Goal: Task Accomplishment & Management: Use online tool/utility

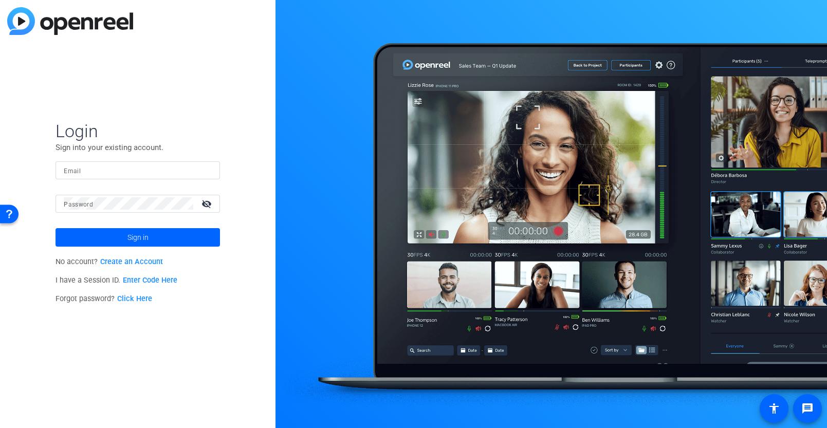
click at [117, 167] on input "Email" at bounding box center [138, 170] width 148 height 12
type input "RnA_CreativeStudio"
click at [131, 171] on input "RnA_CreativeStudio" at bounding box center [138, 170] width 148 height 12
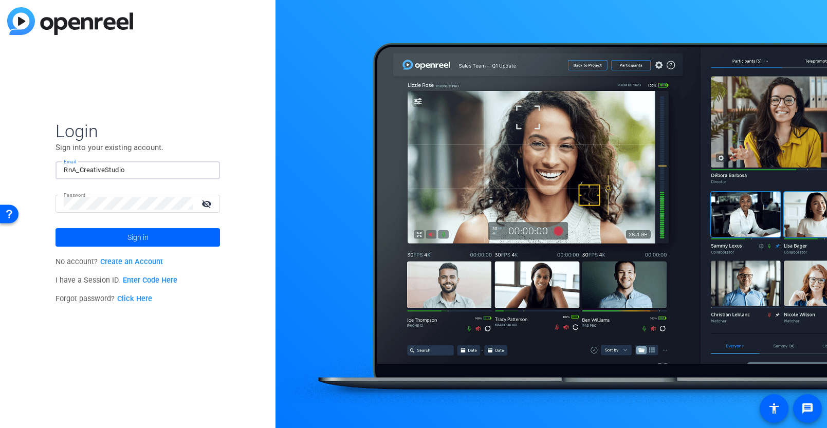
click at [131, 171] on input "RnA_CreativeStudio" at bounding box center [138, 170] width 148 height 12
click at [158, 238] on span at bounding box center [137, 237] width 164 height 25
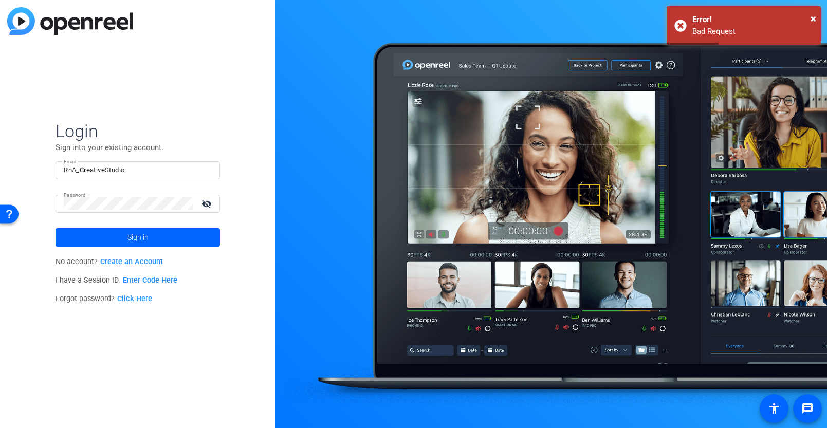
click at [143, 210] on div at bounding box center [128, 204] width 129 height 18
click at [202, 206] on mat-icon "visibility_off" at bounding box center [207, 203] width 25 height 15
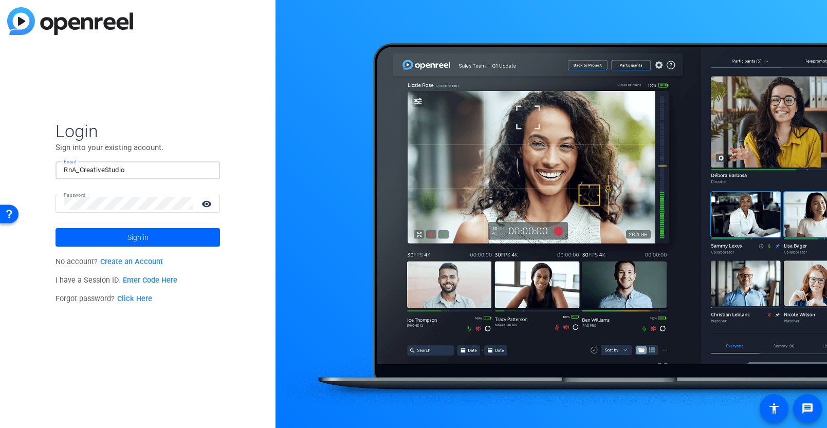
click at [148, 171] on input "RnA_CreativeStudio" at bounding box center [138, 170] width 148 height 12
click at [153, 237] on span at bounding box center [137, 237] width 164 height 25
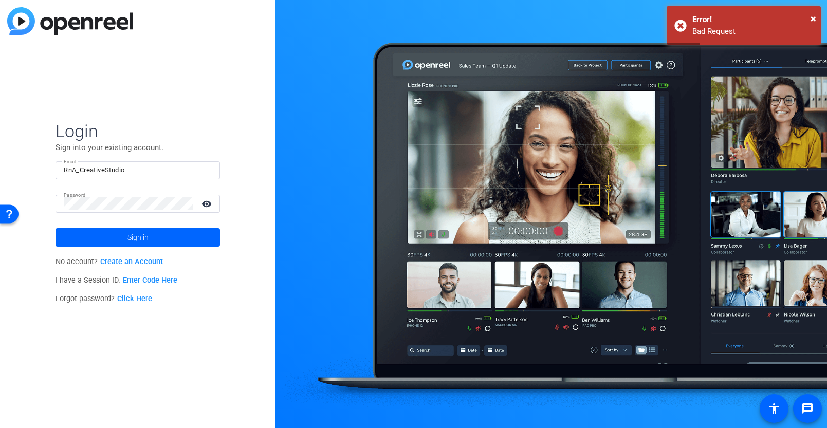
click at [144, 174] on input "RnA_CreativeStudio" at bounding box center [138, 170] width 148 height 12
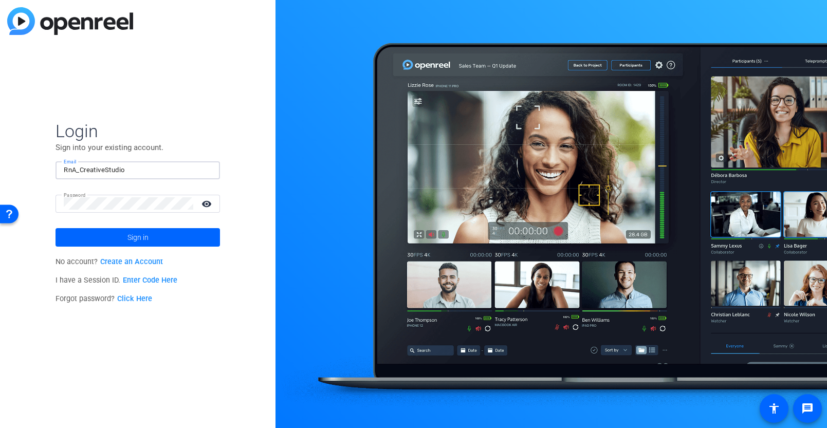
click at [136, 169] on input "RnA_CreativeStudio" at bounding box center [138, 170] width 148 height 12
click at [128, 172] on input "Email" at bounding box center [138, 170] width 148 height 12
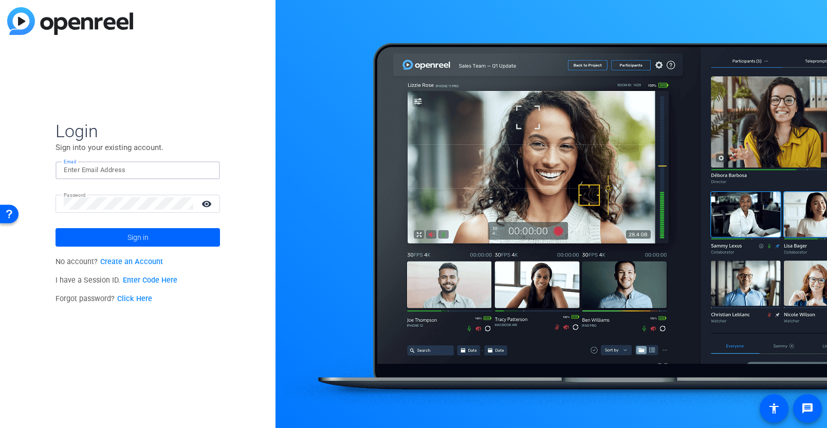
type input "[PERSON_NAME][EMAIL_ADDRESS][PERSON_NAME][DOMAIN_NAME]"
click at [147, 234] on span "Sign in" at bounding box center [137, 238] width 21 height 26
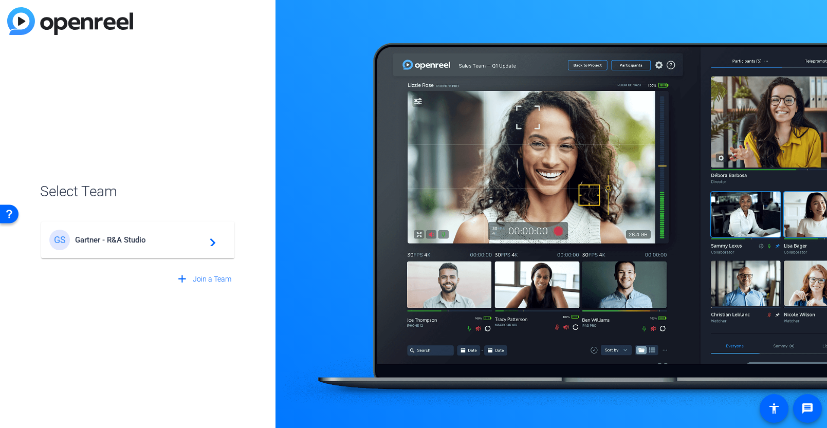
click at [147, 235] on span "Gartner - R&A Studio" at bounding box center [139, 239] width 128 height 9
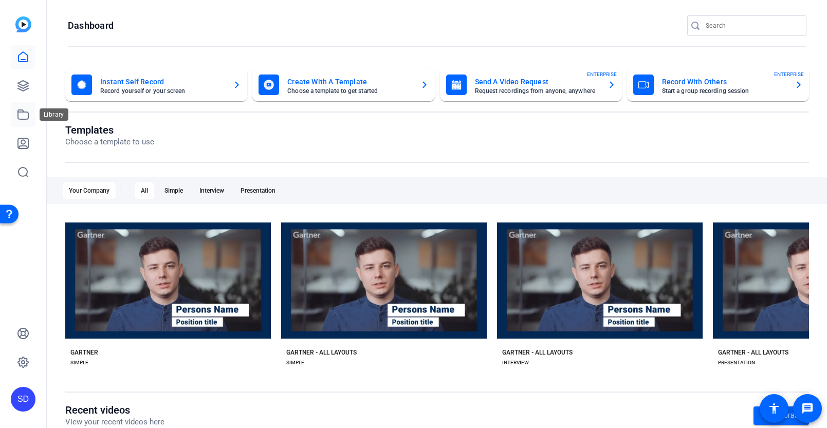
click at [27, 115] on icon at bounding box center [23, 114] width 12 height 12
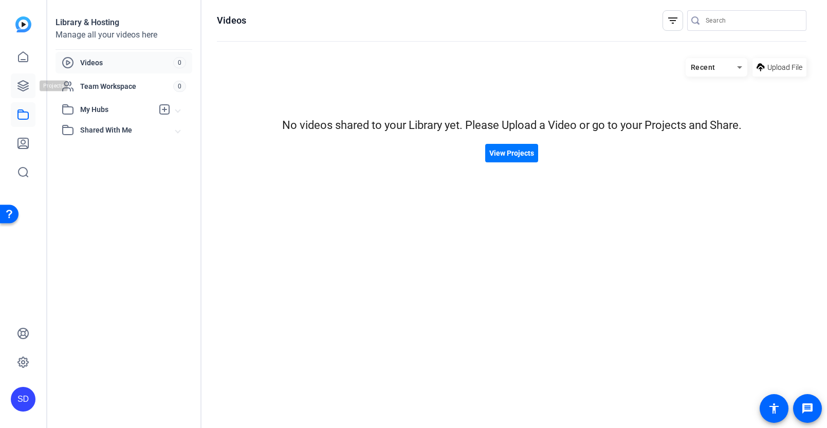
click at [28, 86] on icon at bounding box center [23, 86] width 12 height 12
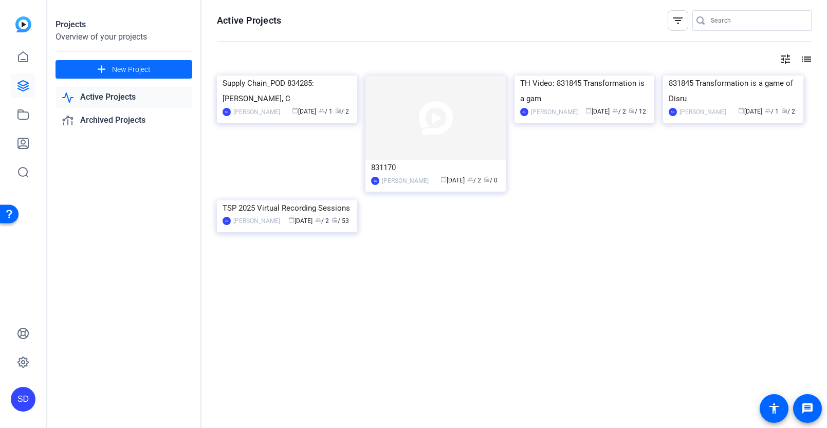
click at [121, 72] on span "New Project" at bounding box center [131, 69] width 39 height 11
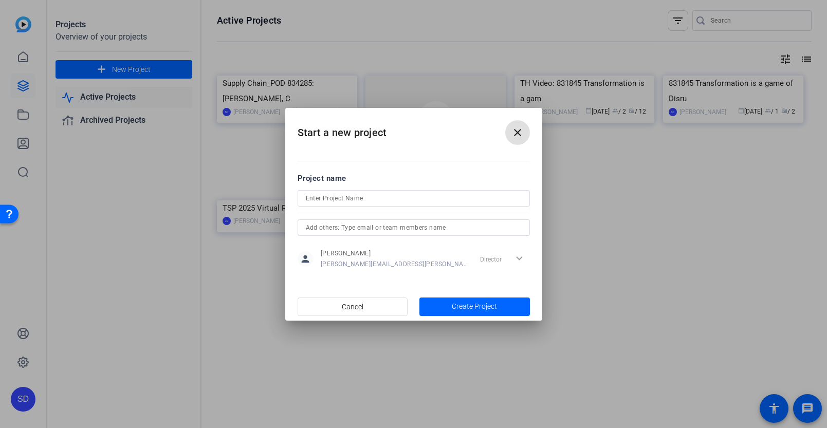
click at [376, 198] on input at bounding box center [414, 198] width 216 height 12
type input "CEO ITWs"
click at [462, 306] on span "Create Project" at bounding box center [474, 306] width 45 height 11
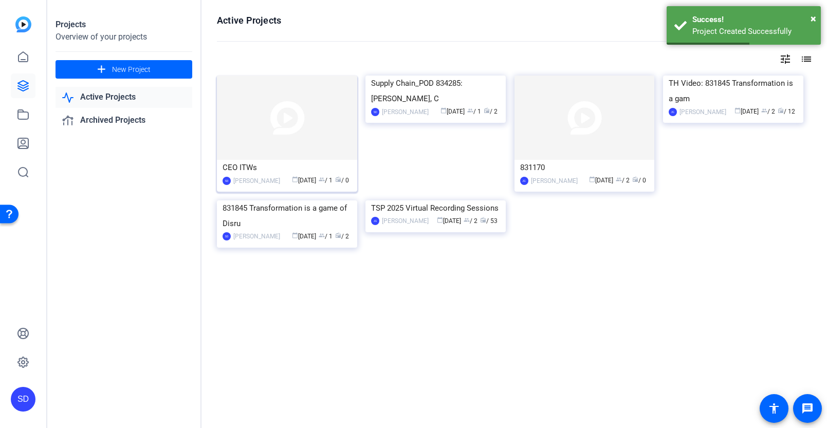
click at [296, 144] on img at bounding box center [287, 118] width 140 height 84
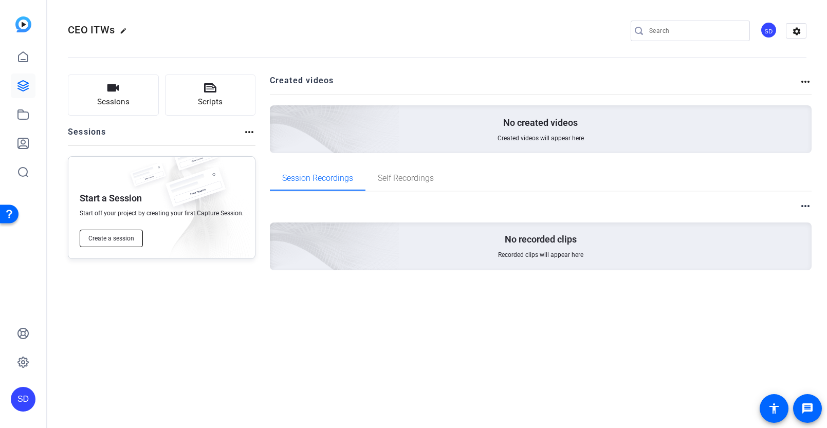
click at [116, 236] on span "Create a session" at bounding box center [111, 238] width 46 height 8
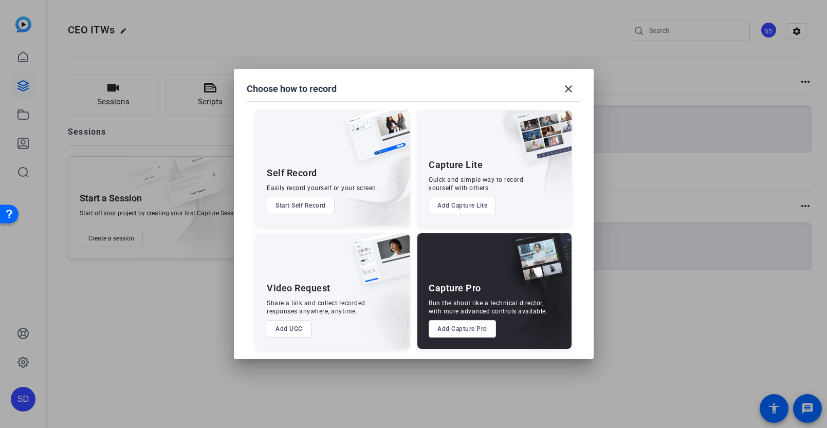
click at [465, 328] on button "Add Capture Pro" at bounding box center [461, 328] width 67 height 17
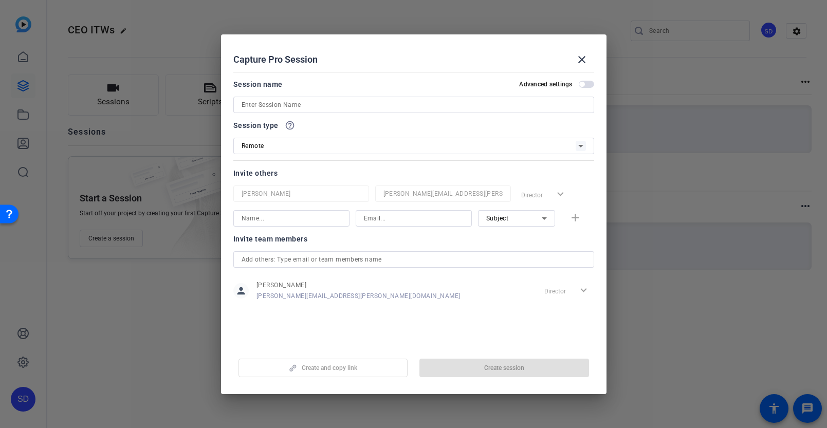
click at [314, 105] on input at bounding box center [413, 105] width 344 height 12
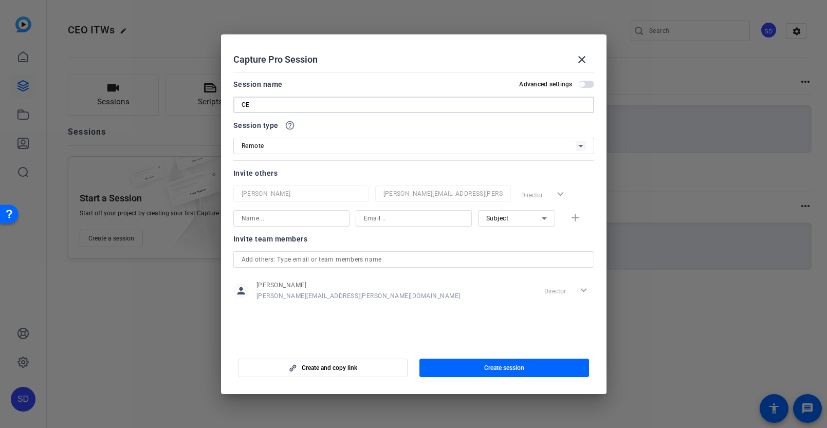
type input "C"
type input "1st CEO interview"
click at [359, 368] on span "button" at bounding box center [323, 368] width 169 height 25
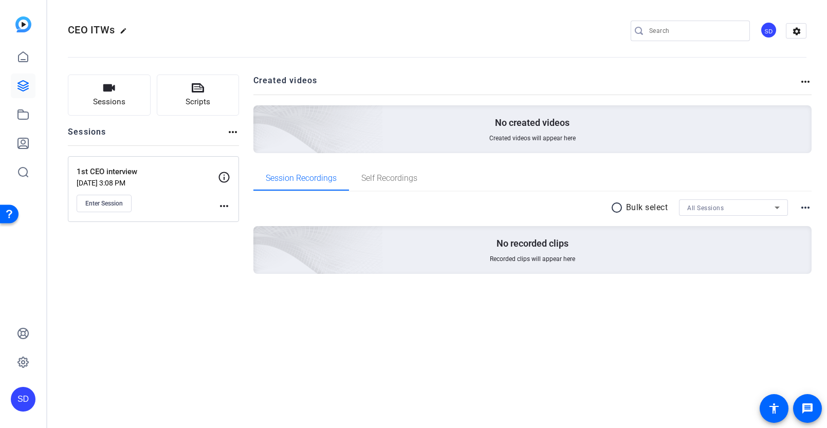
click at [220, 204] on mat-icon "more_horiz" at bounding box center [224, 206] width 12 height 12
click at [465, 73] on div at bounding box center [413, 214] width 827 height 428
